Goal: Information Seeking & Learning: Check status

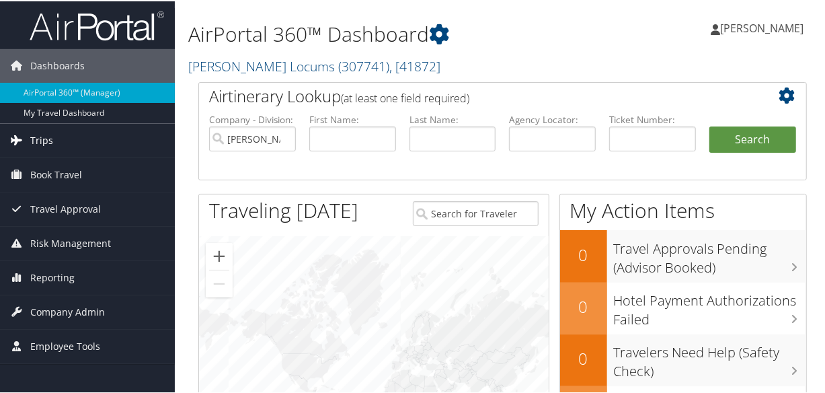
click at [73, 139] on link "Trips" at bounding box center [87, 139] width 175 height 34
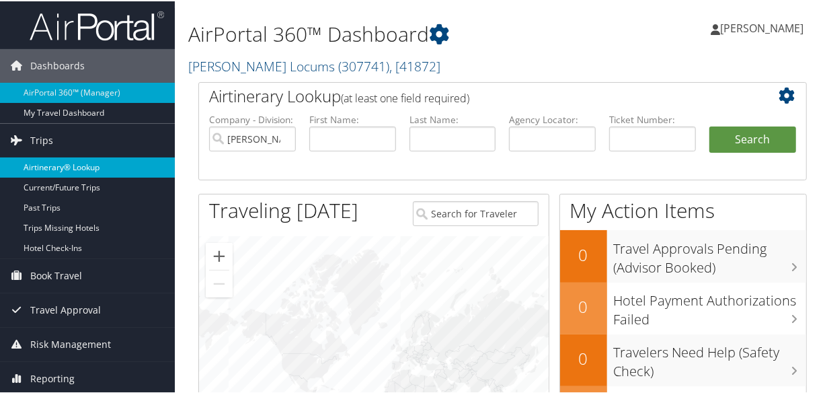
click at [74, 162] on link "Airtinerary® Lookup" at bounding box center [87, 166] width 175 height 20
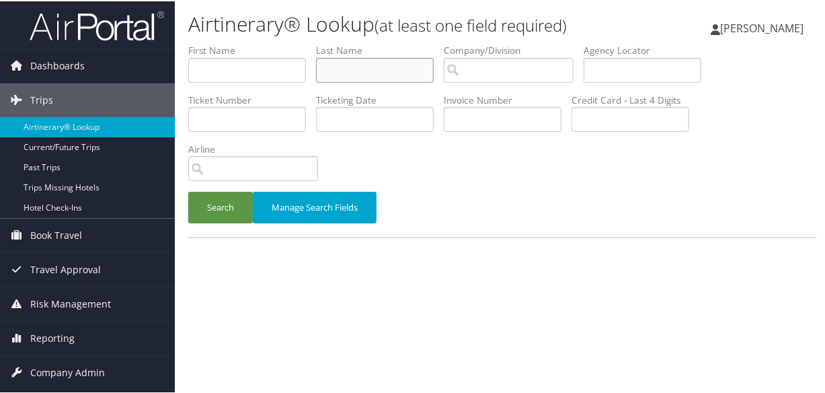
click at [346, 61] on input "text" at bounding box center [375, 68] width 118 height 25
type input "chopade"
click at [188, 190] on button "Search" at bounding box center [220, 206] width 65 height 32
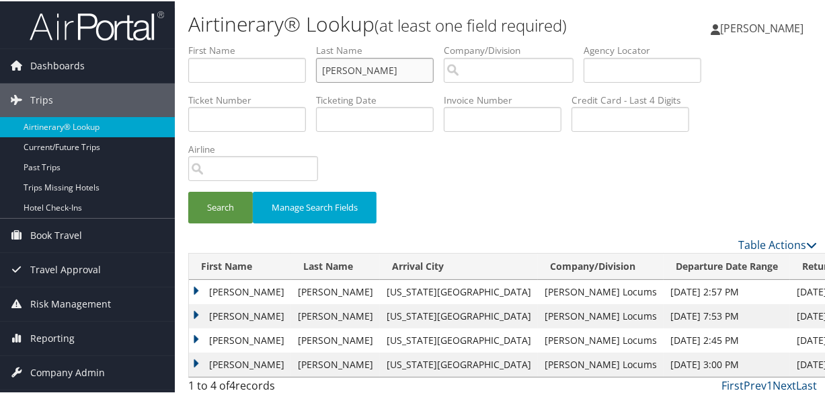
scroll to position [30, 0]
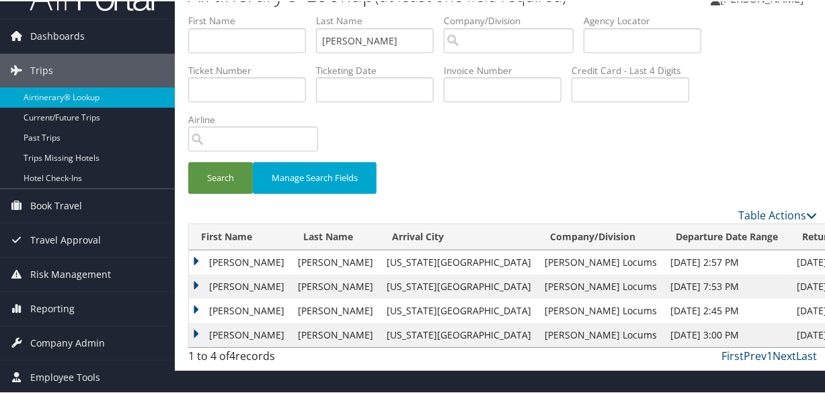
click at [198, 283] on td "Apurva" at bounding box center [240, 285] width 102 height 24
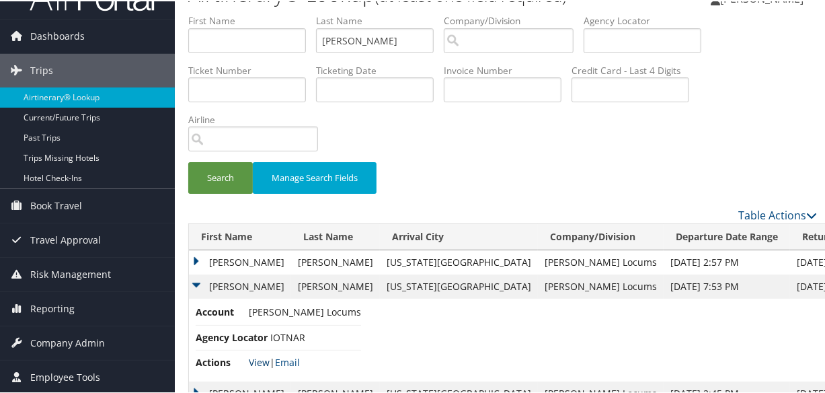
click at [259, 360] on link "View" at bounding box center [259, 360] width 21 height 13
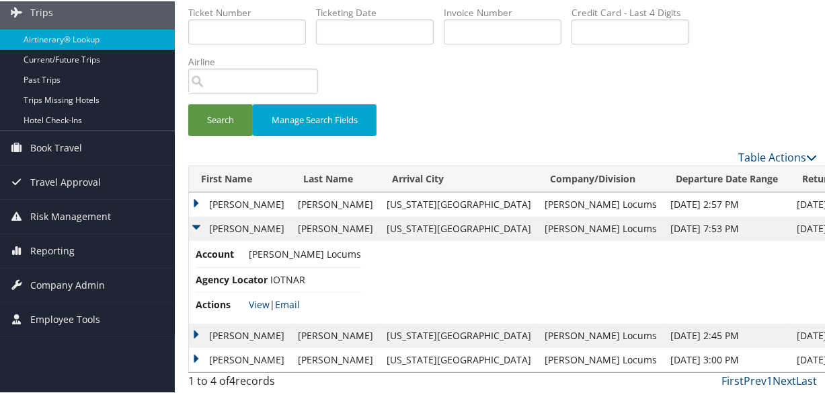
click at [194, 334] on td "Apurva" at bounding box center [240, 334] width 102 height 24
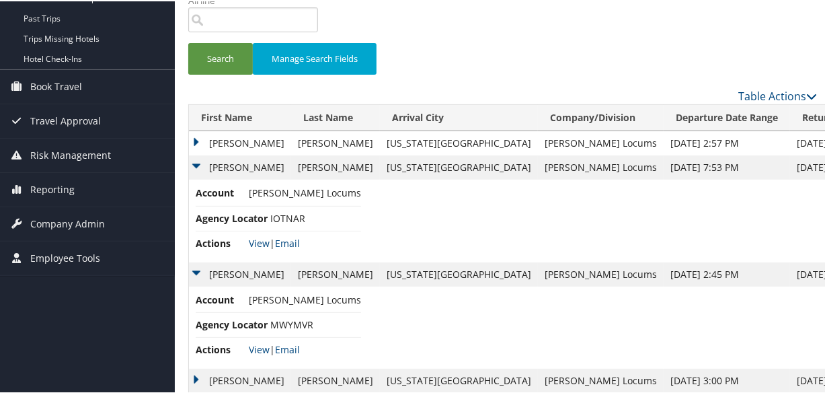
scroll to position [169, 0]
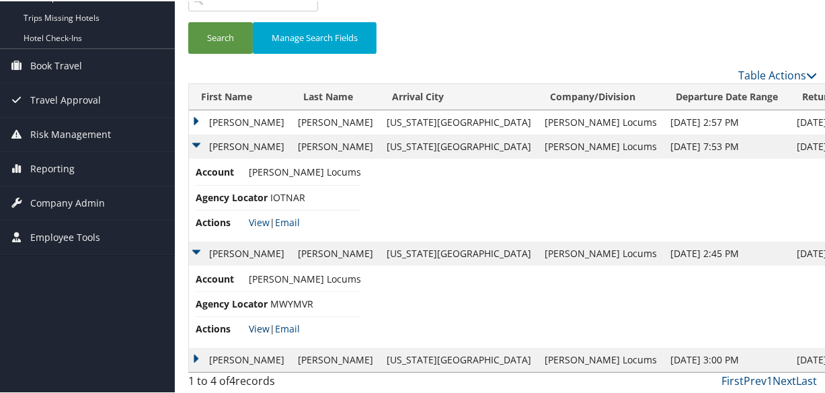
click at [254, 321] on link "View" at bounding box center [259, 327] width 21 height 13
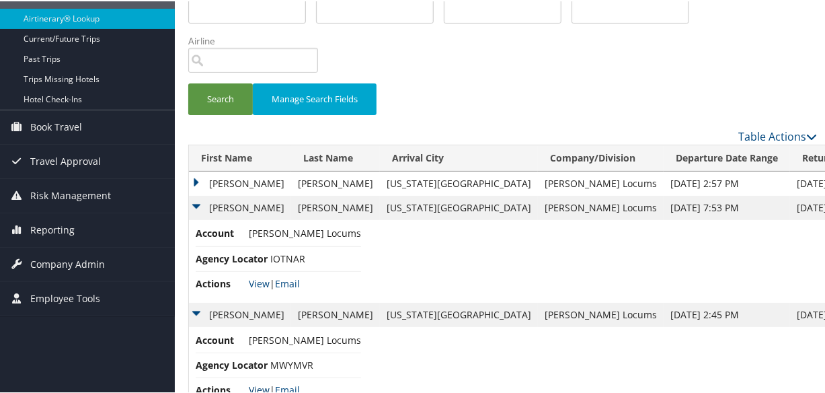
scroll to position [0, 0]
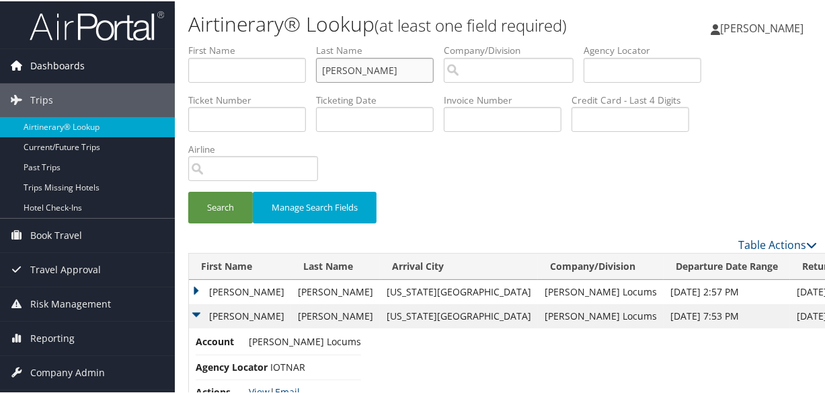
drag, startPoint x: 422, startPoint y: 73, endPoint x: 142, endPoint y: 50, distance: 280.6
click at [141, 50] on div "Dashboards AirPortal 360™ (Manager) My Travel Dashboard Trips Airtinerary® Look…" at bounding box center [415, 281] width 830 height 563
type input "schmoker"
click at [188, 190] on button "Search" at bounding box center [220, 206] width 65 height 32
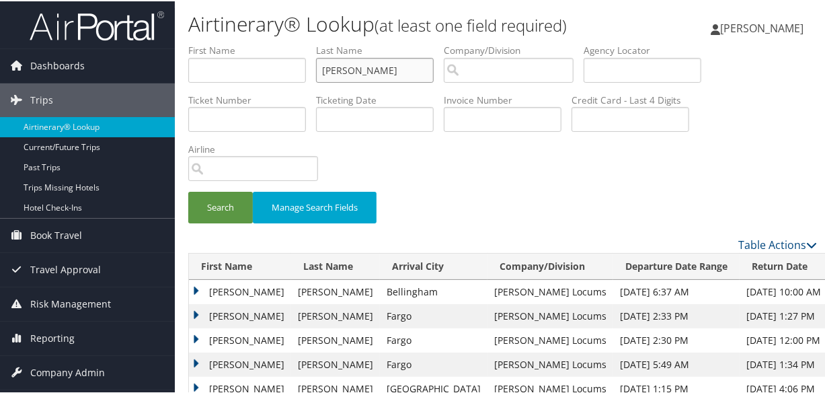
scroll to position [102, 0]
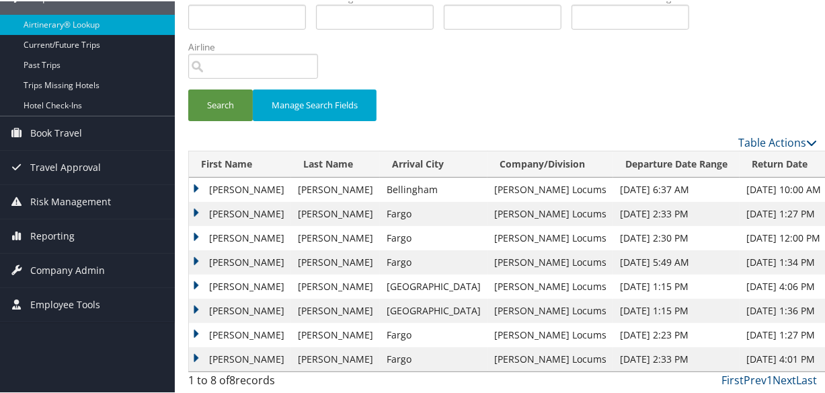
click at [201, 232] on td "Joseph" at bounding box center [240, 237] width 102 height 24
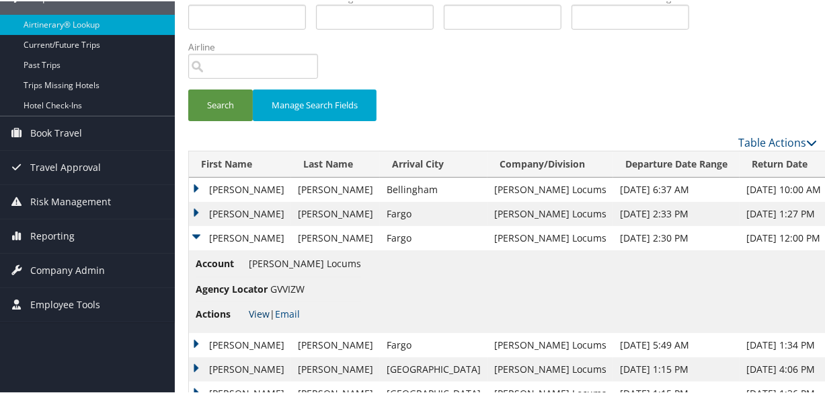
click at [264, 312] on link "View" at bounding box center [259, 312] width 21 height 13
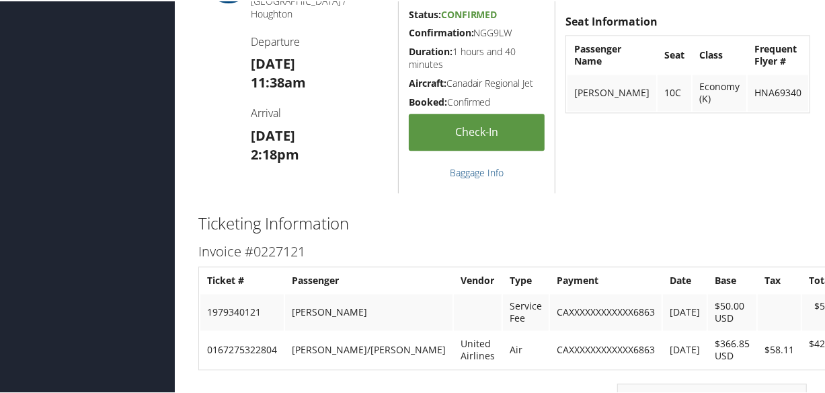
scroll to position [2272, 0]
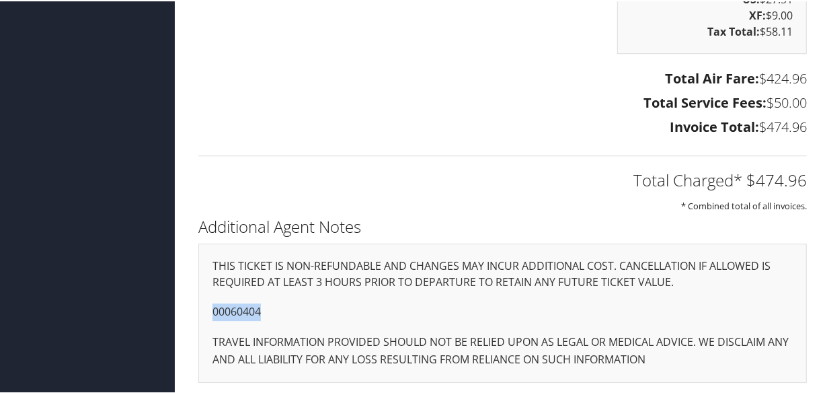
drag, startPoint x: 265, startPoint y: 309, endPoint x: 173, endPoint y: 309, distance: 92.1
copy p "00060404"
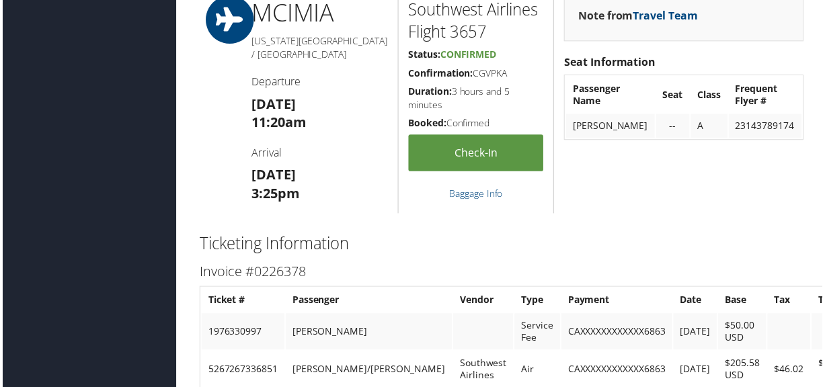
scroll to position [1383, 0]
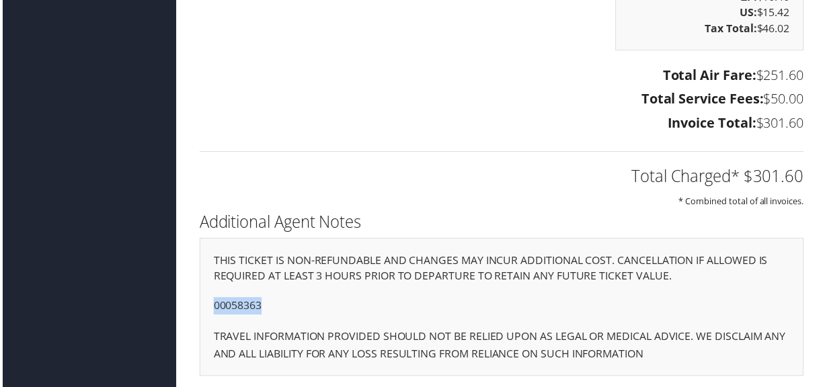
drag, startPoint x: 266, startPoint y: 299, endPoint x: 189, endPoint y: 302, distance: 77.4
click at [189, 302] on div "Additional Agent Notes THIS TICKET IS NON-REFUNDABLE AND CHANGES MAY INCUR ADDI…" at bounding box center [502, 301] width 629 height 183
copy p "00058363"
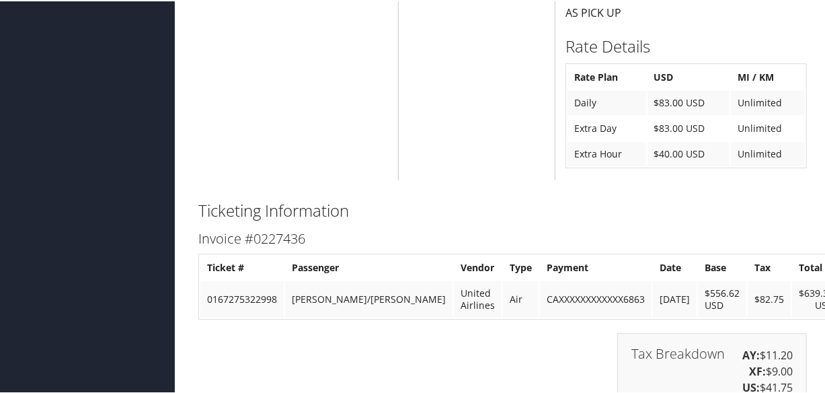
scroll to position [2937, 0]
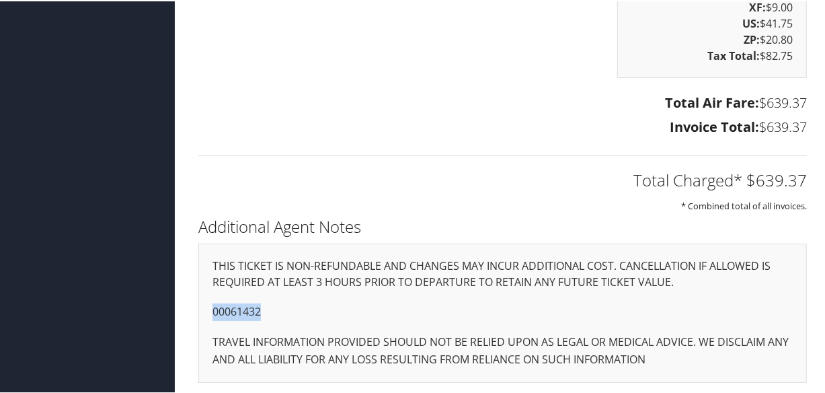
drag, startPoint x: 265, startPoint y: 309, endPoint x: 198, endPoint y: 304, distance: 67.4
click at [198, 304] on div "THIS TICKET IS NON-REFUNDABLE AND CHANGES MAY INCUR ADDITIONAL COST. CANCELLATI…" at bounding box center [502, 311] width 609 height 139
copy p "00061432"
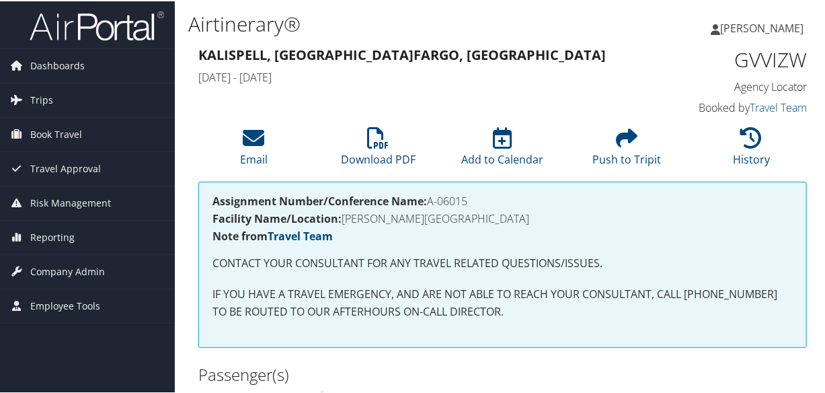
scroll to position [305, 0]
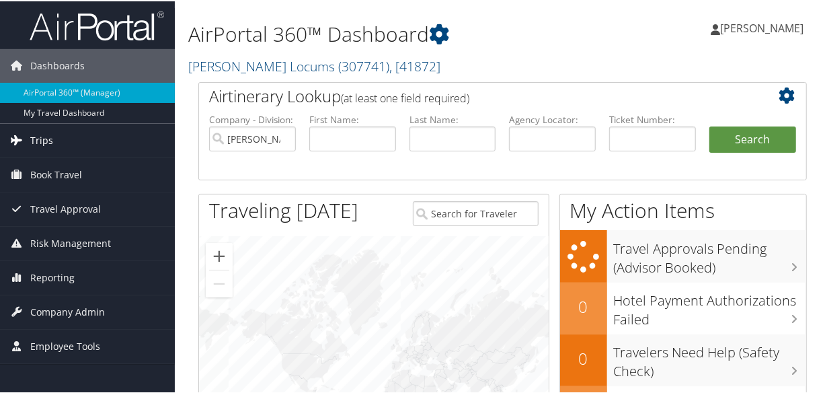
click at [47, 139] on span "Trips" at bounding box center [41, 139] width 23 height 34
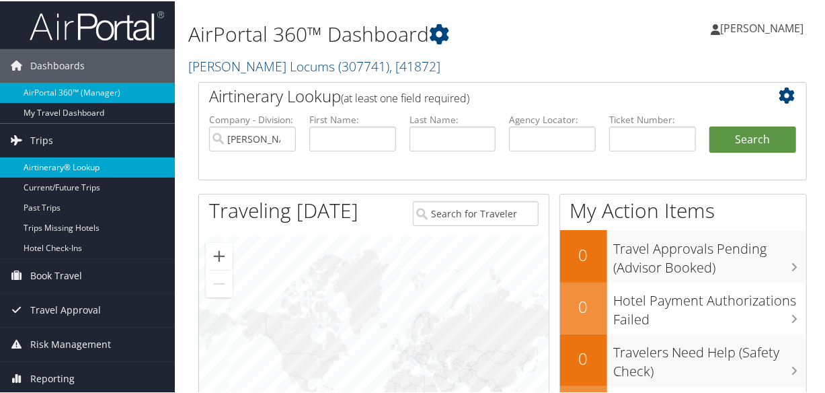
click at [67, 165] on link "Airtinerary® Lookup" at bounding box center [87, 166] width 175 height 20
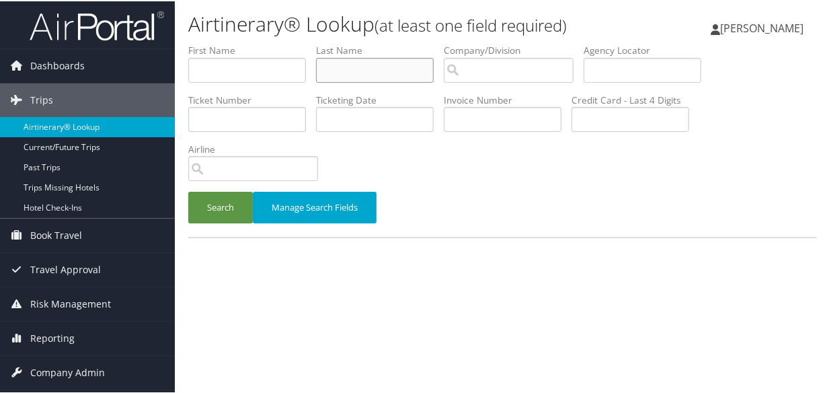
click at [364, 71] on input "text" at bounding box center [375, 68] width 118 height 25
type input "warsager"
click at [188, 190] on button "Search" at bounding box center [220, 206] width 65 height 32
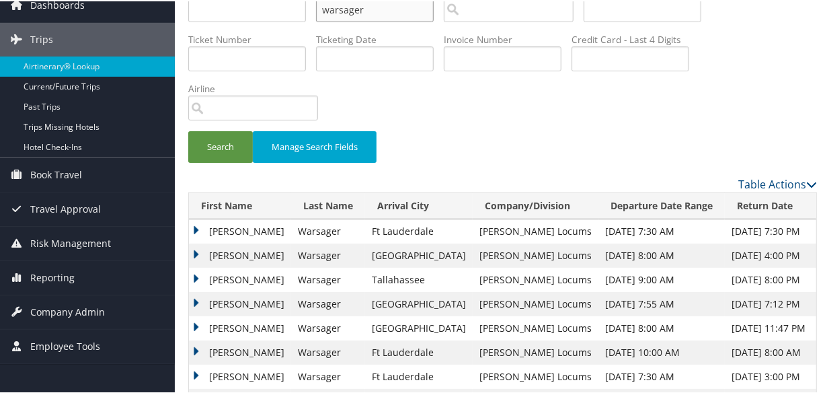
scroll to position [244, 0]
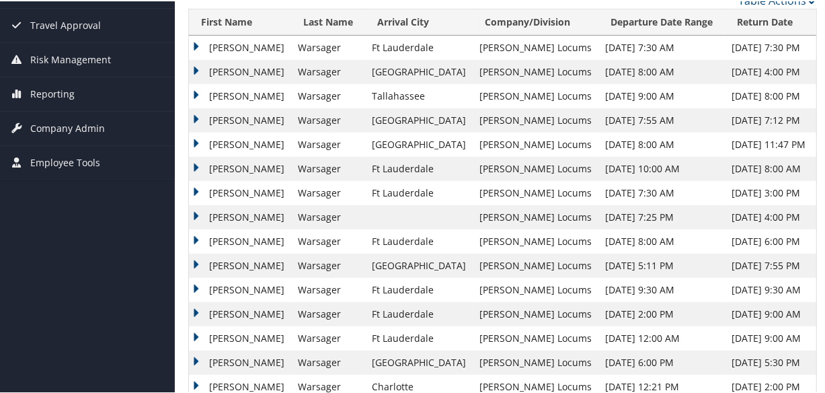
click at [200, 72] on td "Marielena" at bounding box center [240, 71] width 102 height 24
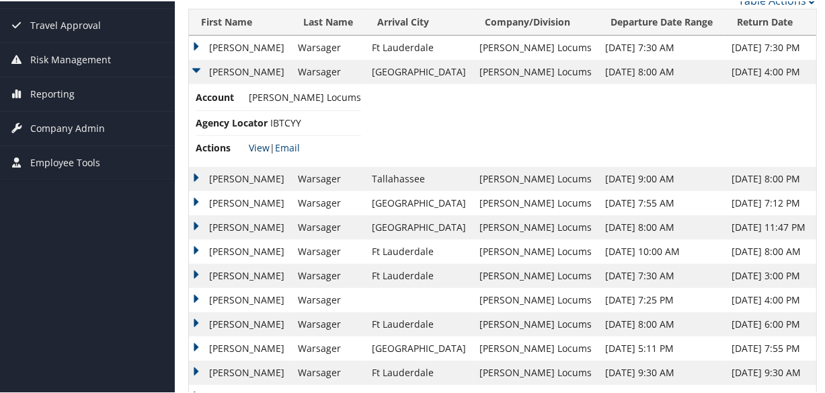
click at [256, 143] on link "View" at bounding box center [259, 146] width 21 height 13
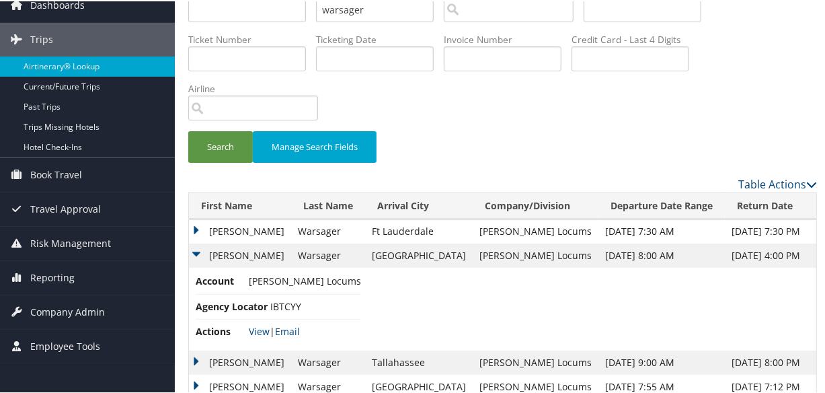
click at [197, 230] on td "Marielena" at bounding box center [240, 230] width 102 height 24
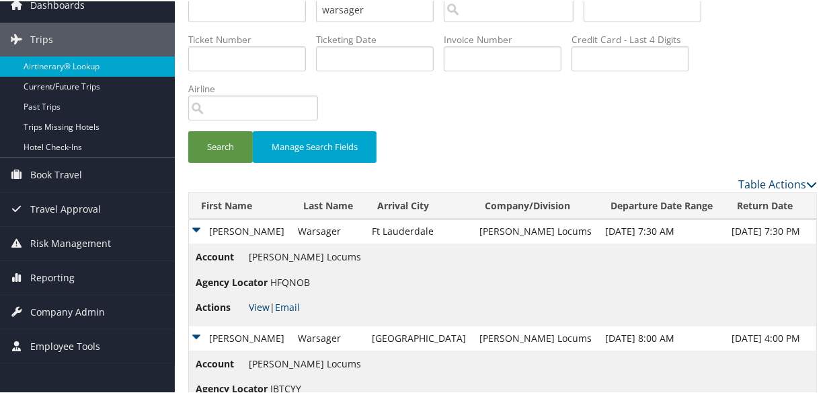
click at [258, 299] on link "View" at bounding box center [259, 305] width 21 height 13
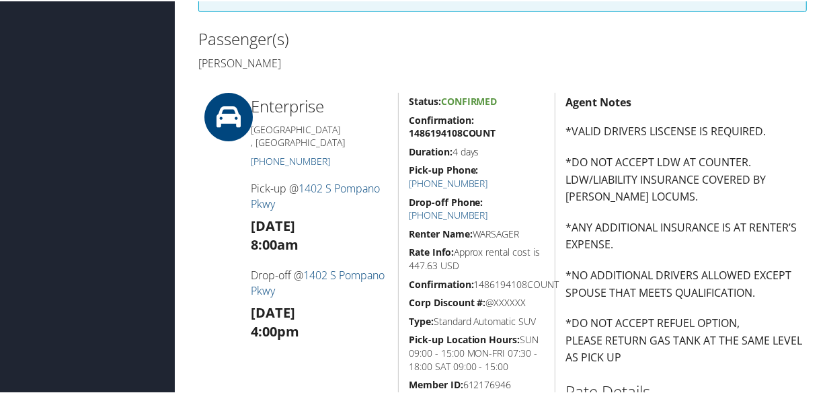
scroll to position [617, 0]
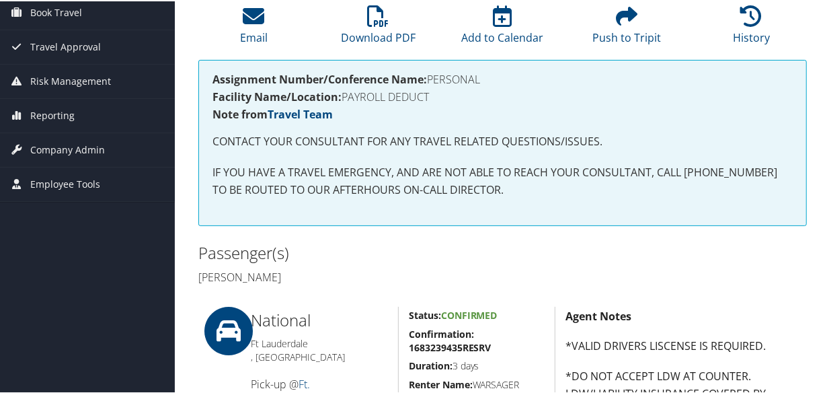
scroll to position [61, 0]
